Goal: Task Accomplishment & Management: Use online tool/utility

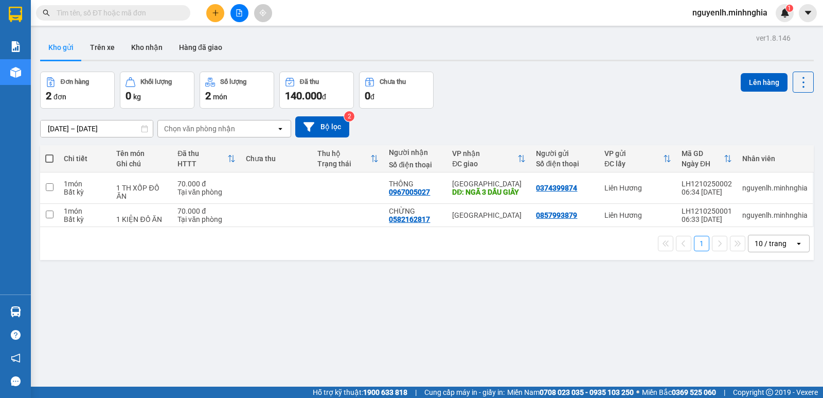
click at [240, 15] on icon "file-add" at bounding box center [239, 12] width 7 height 7
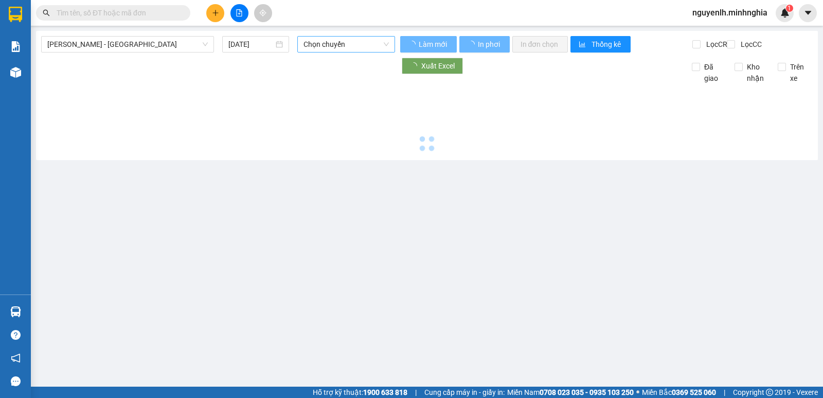
type input "12/10/2025"
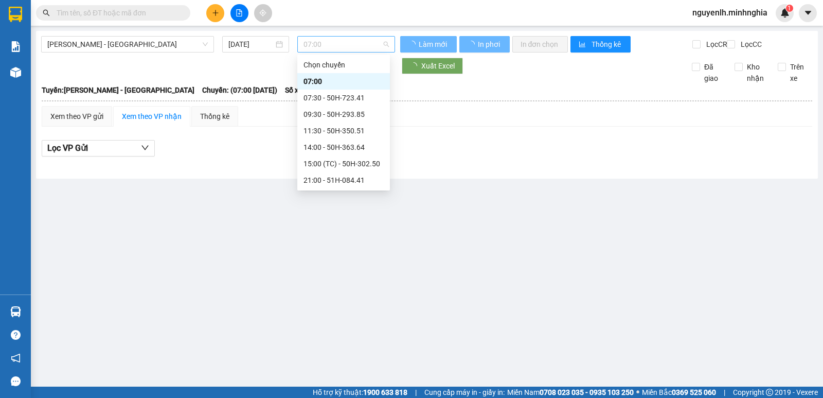
click at [327, 49] on span "07:00" at bounding box center [346, 44] width 85 height 15
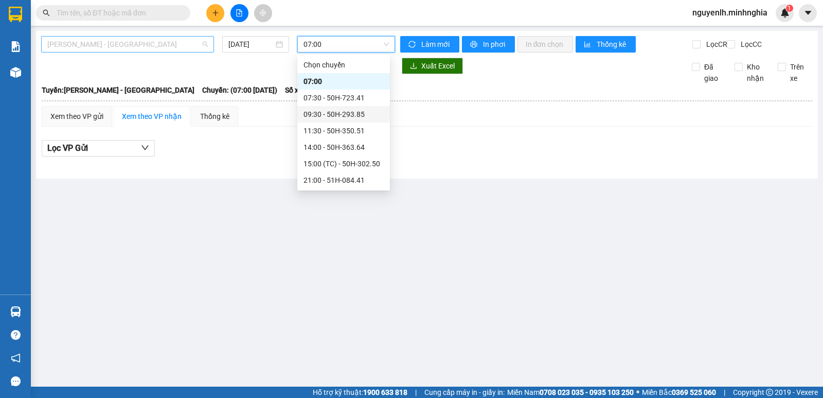
click at [189, 41] on span "Phan Rí - Sài Gòn" at bounding box center [127, 44] width 161 height 15
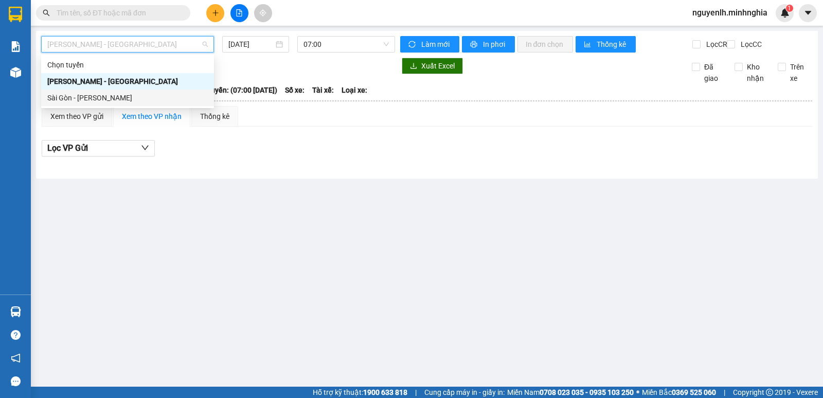
click at [78, 98] on div "Sài Gòn - Phan Rí" at bounding box center [127, 97] width 161 height 11
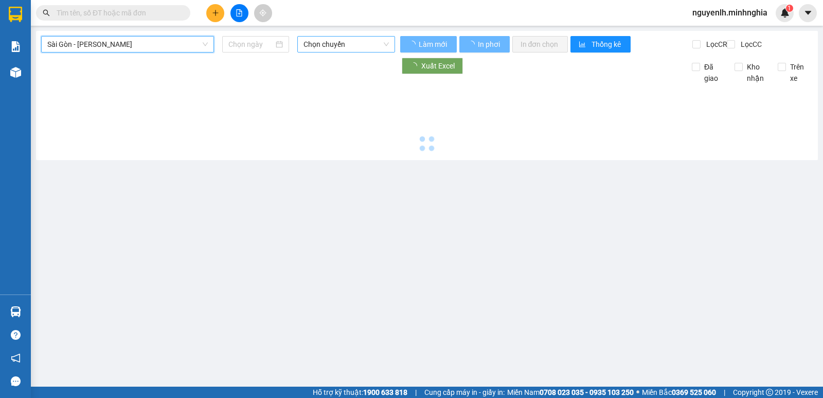
type input "12/10/2025"
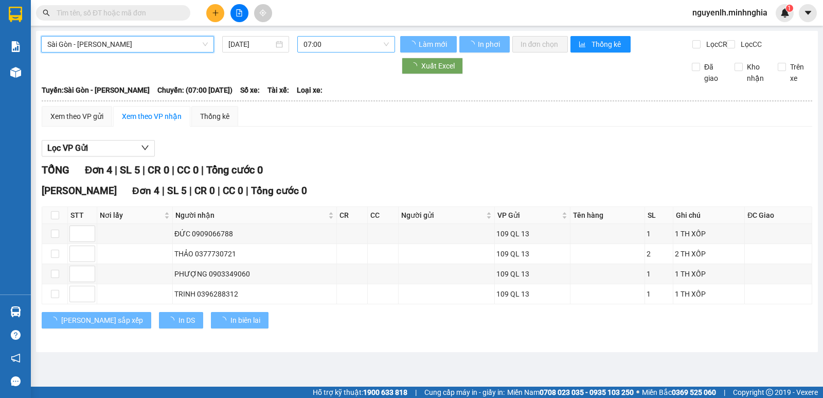
click at [334, 43] on span "07:00" at bounding box center [346, 44] width 85 height 15
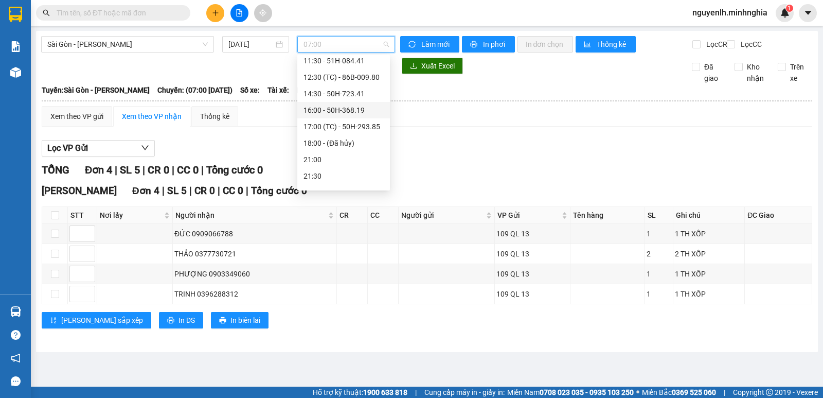
scroll to position [115, 0]
